Goal: Download file/media

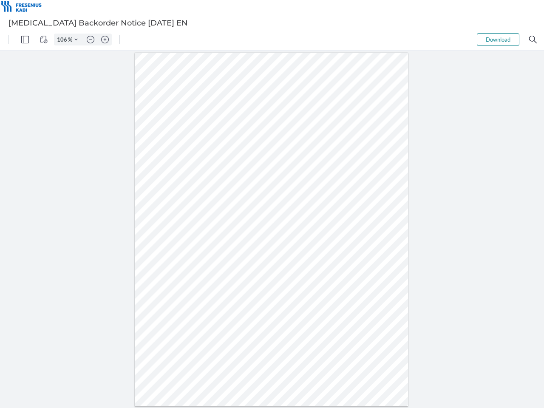
click at [25, 40] on img "Panel" at bounding box center [25, 40] width 8 height 8
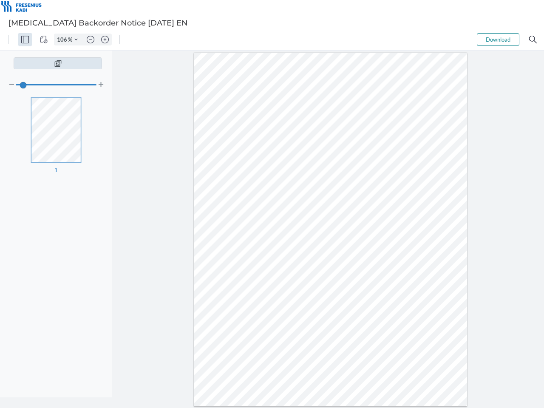
click at [44, 40] on img "View Controls" at bounding box center [44, 40] width 8 height 8
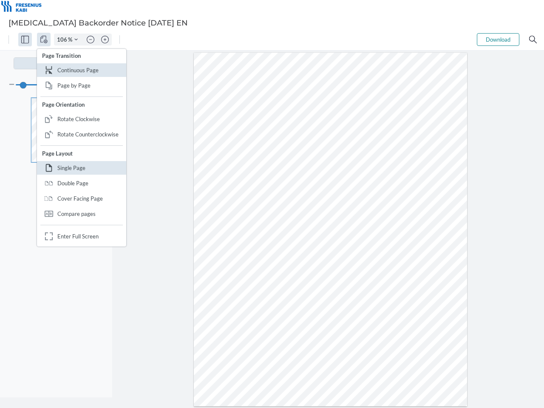
click at [63, 40] on input "106" at bounding box center [61, 40] width 14 height 8
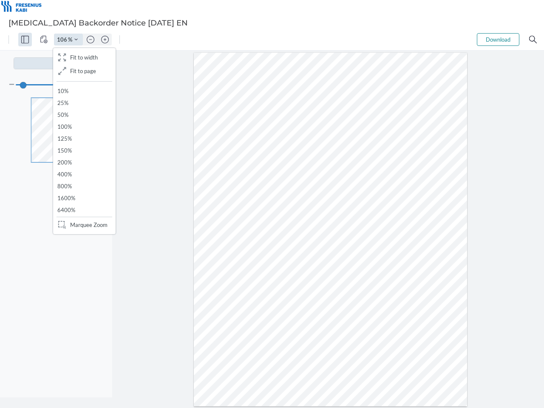
click at [76, 40] on img "Zoom Controls" at bounding box center [75, 39] width 3 height 3
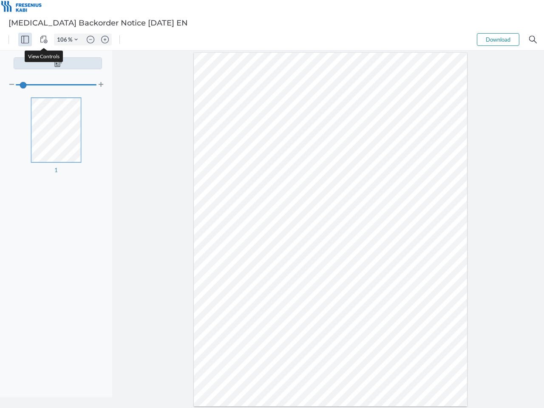
click at [91, 40] on img "Zoom out" at bounding box center [91, 40] width 8 height 8
click at [105, 40] on img "Zoom in" at bounding box center [105, 40] width 8 height 8
type input "106"
click at [498, 40] on button "Download" at bounding box center [498, 39] width 42 height 13
click at [533, 40] on img "Search" at bounding box center [533, 40] width 8 height 8
